Goal: Information Seeking & Learning: Learn about a topic

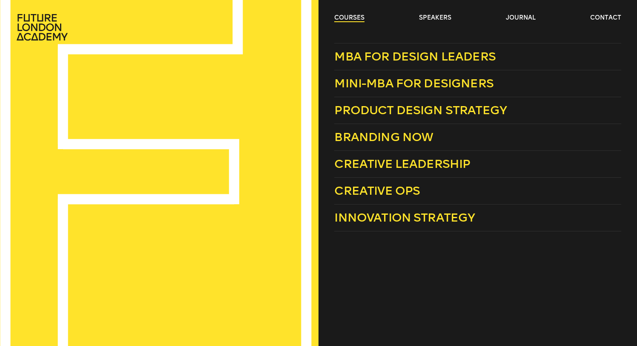
click at [351, 19] on link "courses" at bounding box center [349, 18] width 30 height 9
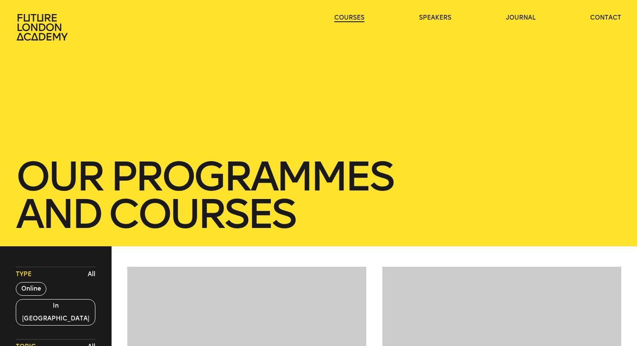
click at [351, 19] on link "courses" at bounding box center [349, 18] width 30 height 9
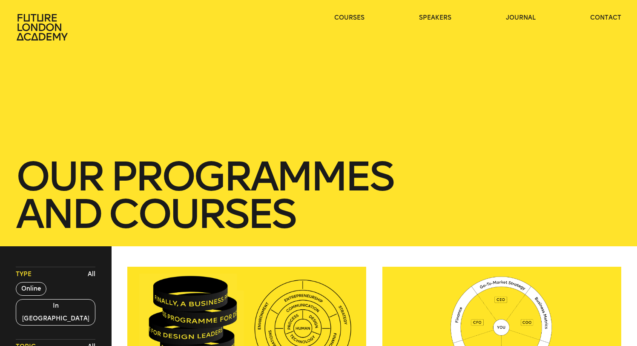
click at [342, 22] on ul "courses speakers journal contact" at bounding box center [477, 27] width 287 height 27
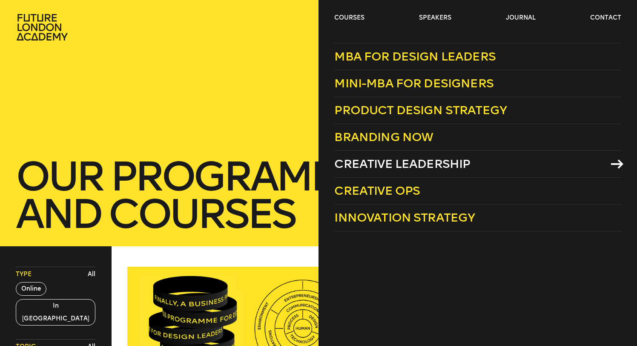
click at [358, 161] on span "Creative Leadership" at bounding box center [402, 164] width 136 height 14
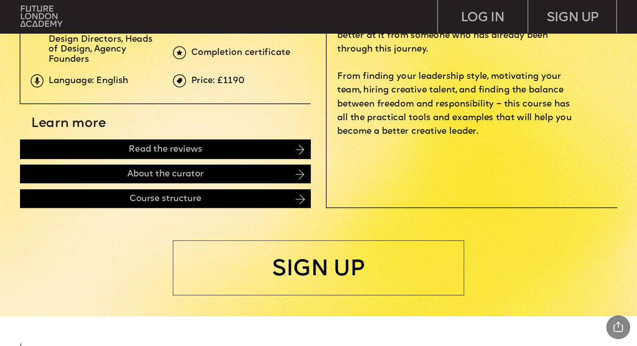
scroll to position [246, 0]
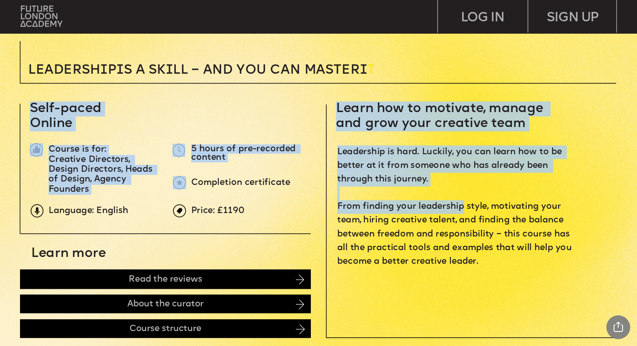
drag, startPoint x: 336, startPoint y: 107, endPoint x: 459, endPoint y: 208, distance: 159.2
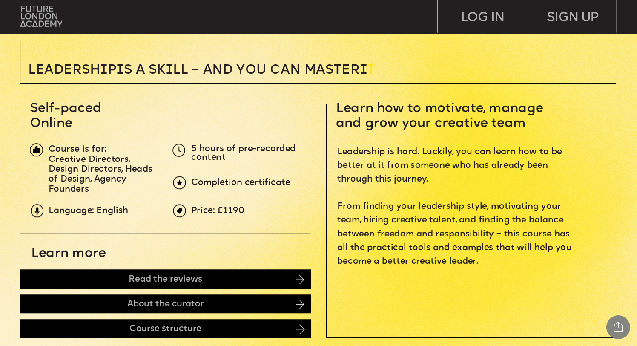
click at [376, 158] on p "Leadership is hard. Luckily, you can learn how to be better at it from someone …" at bounding box center [456, 206] width 239 height 123
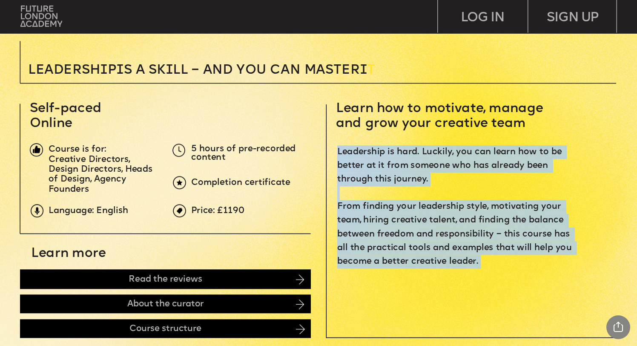
drag, startPoint x: 338, startPoint y: 151, endPoint x: 499, endPoint y: 269, distance: 200.1
click at [499, 269] on div "Leadership is hard. Luckily, you can learn how to be better at it from someone …" at bounding box center [456, 213] width 239 height 137
copy div "Leadership is hard. Luckily, you can learn how to be better at it from someone …"
drag, startPoint x: 379, startPoint y: 107, endPoint x: 526, endPoint y: 121, distance: 147.5
click at [526, 121] on span "Learn how to motivate, manage and grow your creative team" at bounding box center [441, 116] width 211 height 28
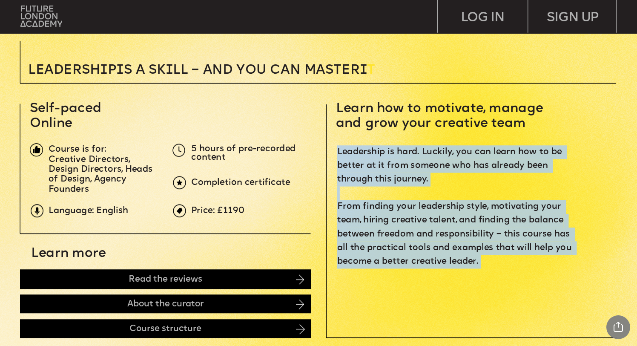
copy span "how to motivate, manage and grow your creative team"
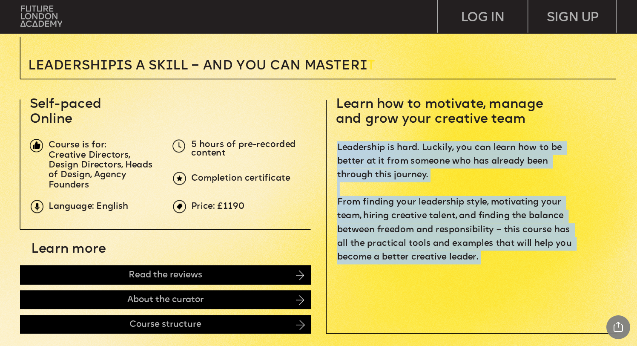
scroll to position [256, 0]
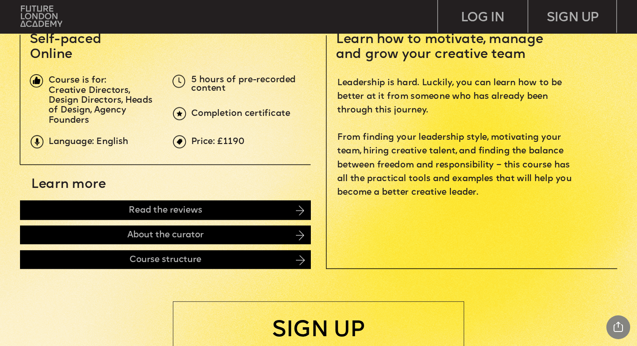
scroll to position [319, 0]
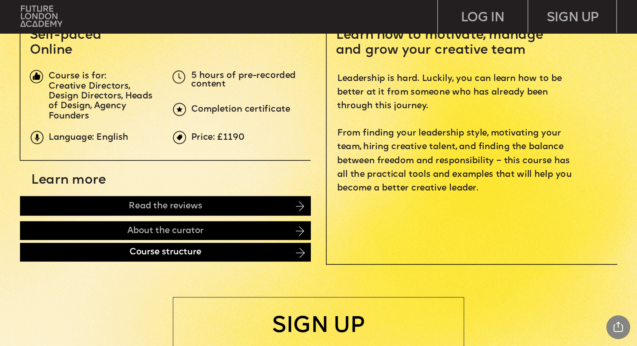
click at [200, 253] on div "Course structure" at bounding box center [165, 252] width 291 height 19
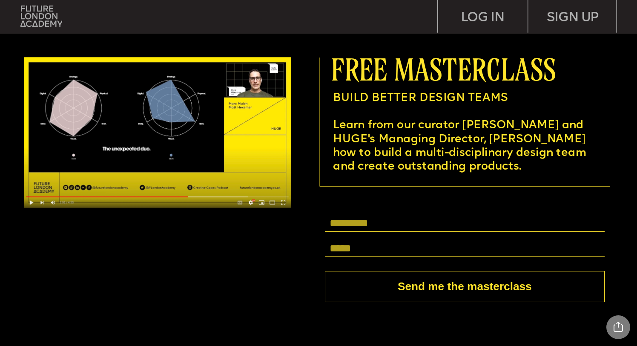
scroll to position [2441, 0]
